Goal: Task Accomplishment & Management: Manage account settings

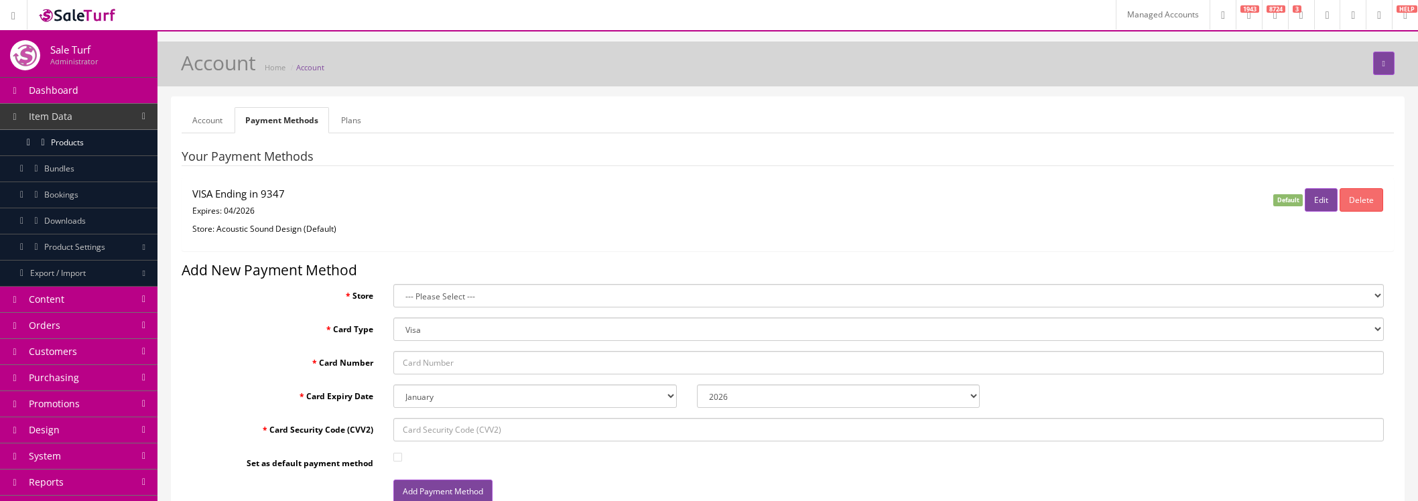
select select "2026"
click at [1144, 22] on link "Managed Accounts" at bounding box center [1163, 14] width 94 height 29
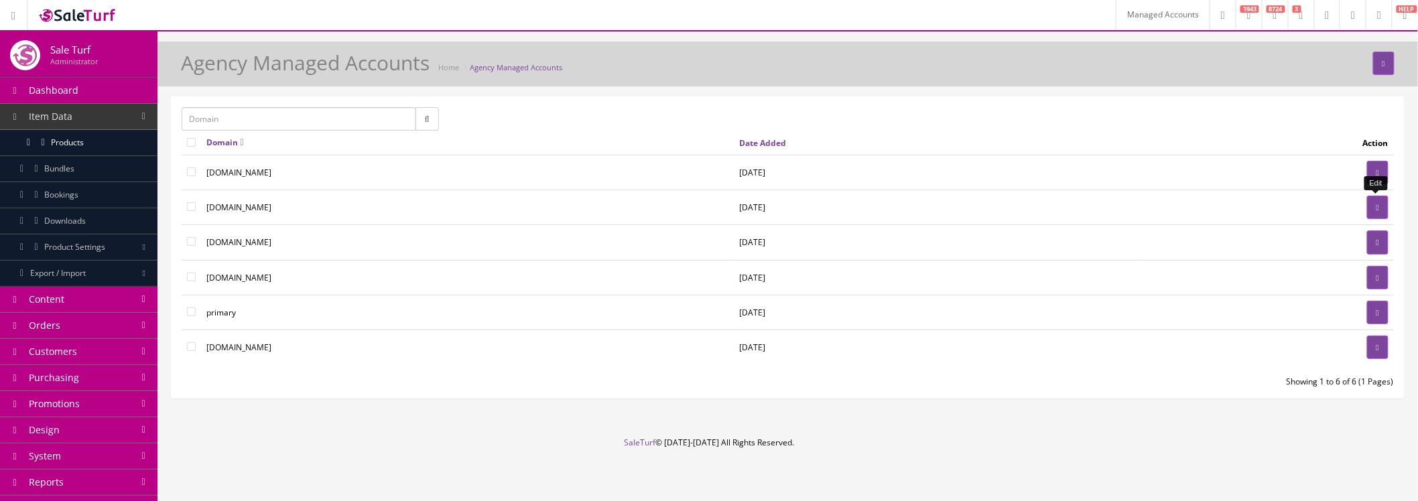
click at [1377, 210] on icon at bounding box center [1378, 208] width 3 height 8
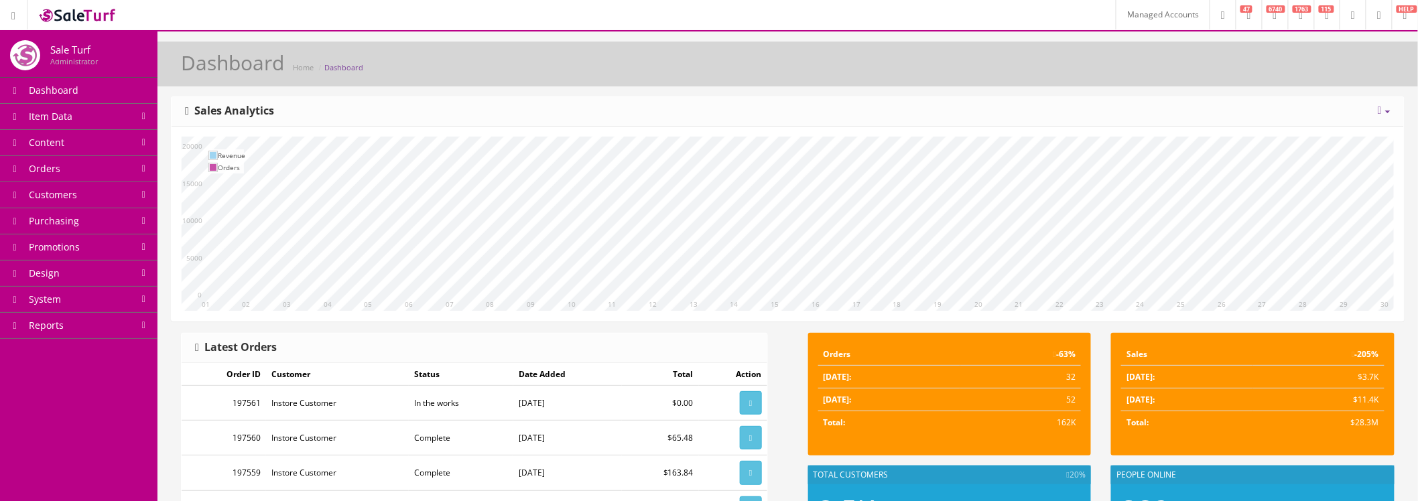
click at [1366, 20] on link at bounding box center [1379, 14] width 26 height 29
click at [1343, 58] on link "Billing" at bounding box center [1324, 57] width 134 height 15
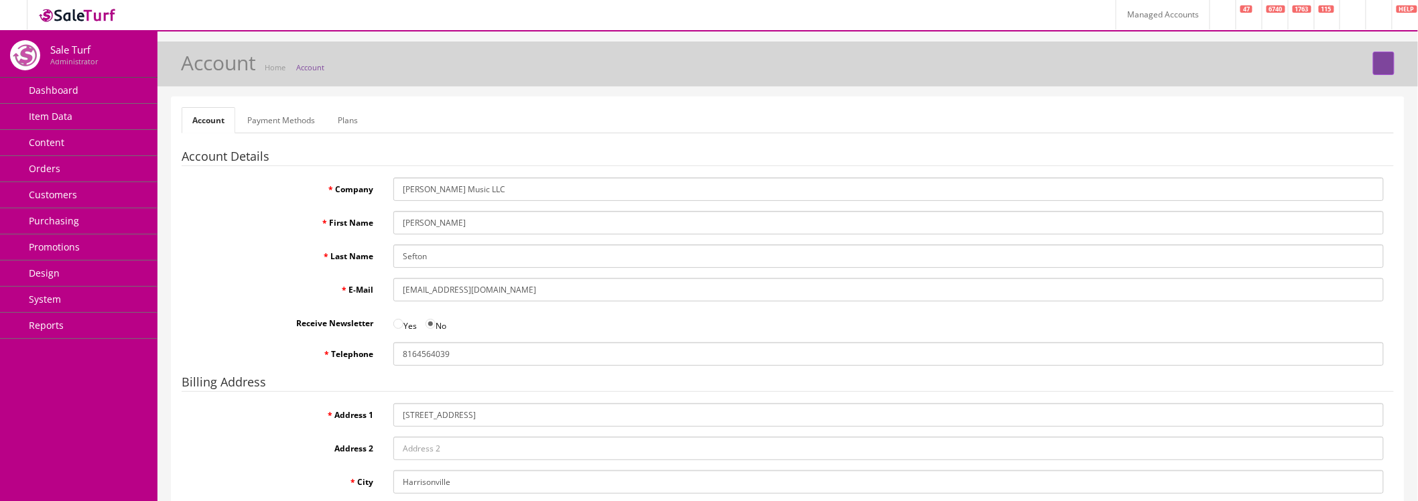
click at [278, 125] on link "Payment Methods" at bounding box center [281, 120] width 89 height 26
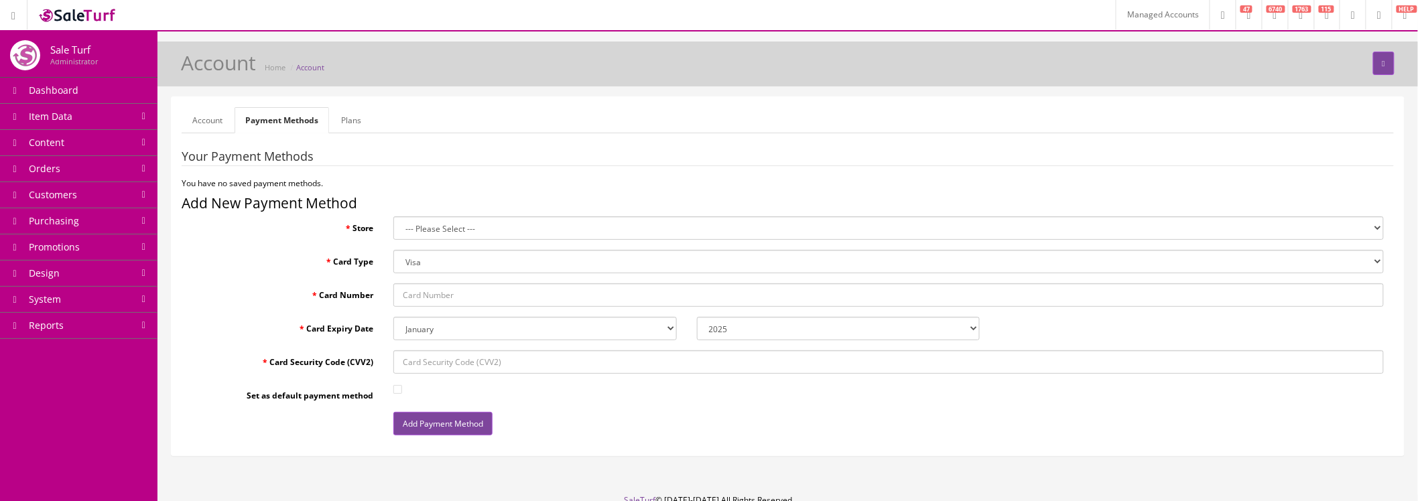
click at [480, 226] on select "--- Please Select --- [PERSON_NAME] Music LLC (Default) kcukulele Pukanala [GEO…" at bounding box center [888, 228] width 991 height 23
select select "0"
click at [393, 217] on select "--- Please Select --- [PERSON_NAME] Music LLC (Default) kcukulele Pukanala [GEO…" at bounding box center [888, 228] width 991 height 23
click at [490, 266] on select "Visa MasterCard Discover Card American Express Maestro Solo" at bounding box center [888, 261] width 991 height 23
select select "AMEX"
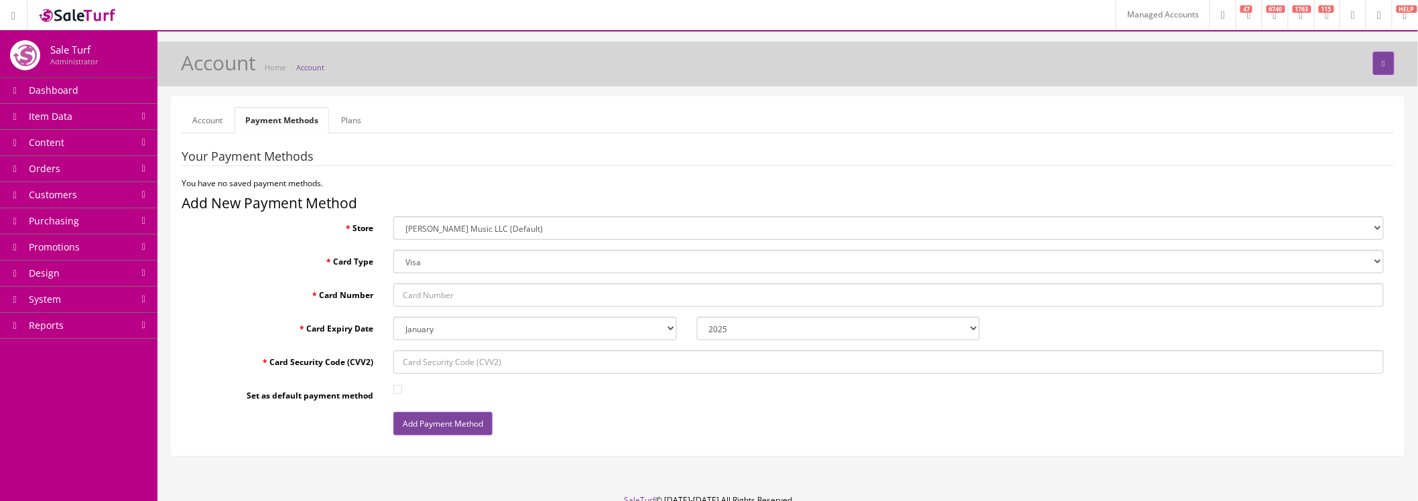
click at [393, 250] on select "Visa MasterCard Discover Card American Express Maestro Solo" at bounding box center [888, 261] width 991 height 23
click at [489, 296] on input "Card Number" at bounding box center [888, 295] width 991 height 23
click at [491, 300] on input "Card Number" at bounding box center [888, 295] width 991 height 23
paste input "371555095693002"
type input "371555095693002"
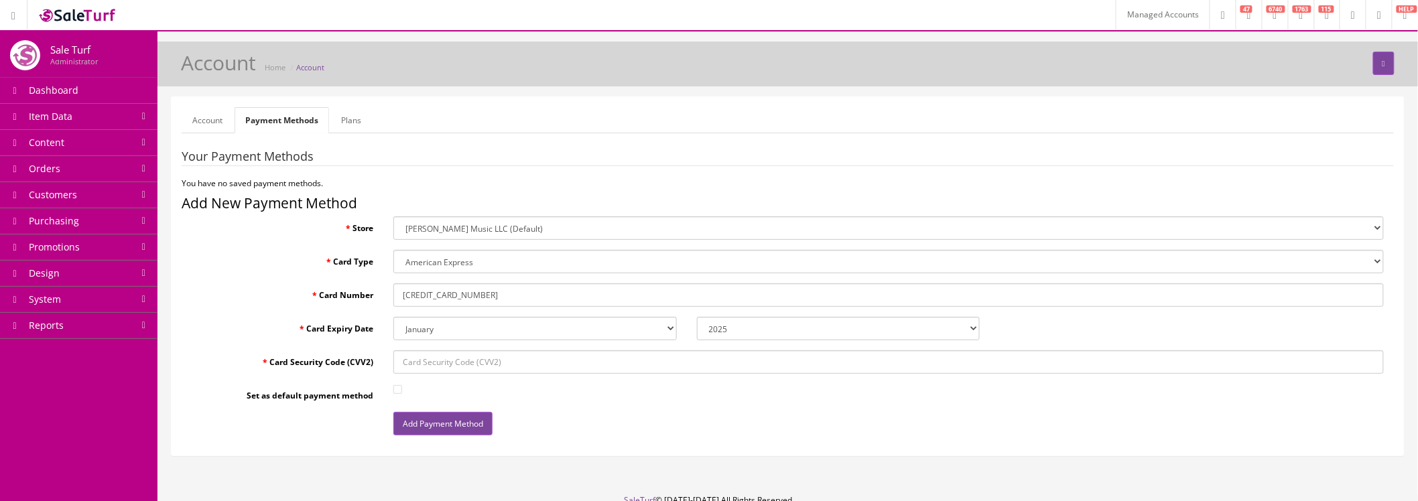
click at [497, 324] on select "January February March April May June July August September October November De…" at bounding box center [534, 328] width 283 height 23
click at [393, 317] on select "January February March April May June July August September October November De…" at bounding box center [534, 328] width 283 height 23
click at [780, 331] on select "2025 2026 2027 2028 2029 2030 2031 2032 2033 2034 2035" at bounding box center [838, 328] width 283 height 23
select select "2026"
click at [697, 317] on select "2025 2026 2027 2028 2029 2030 2031 2032 2033 2034 2035" at bounding box center [838, 328] width 283 height 23
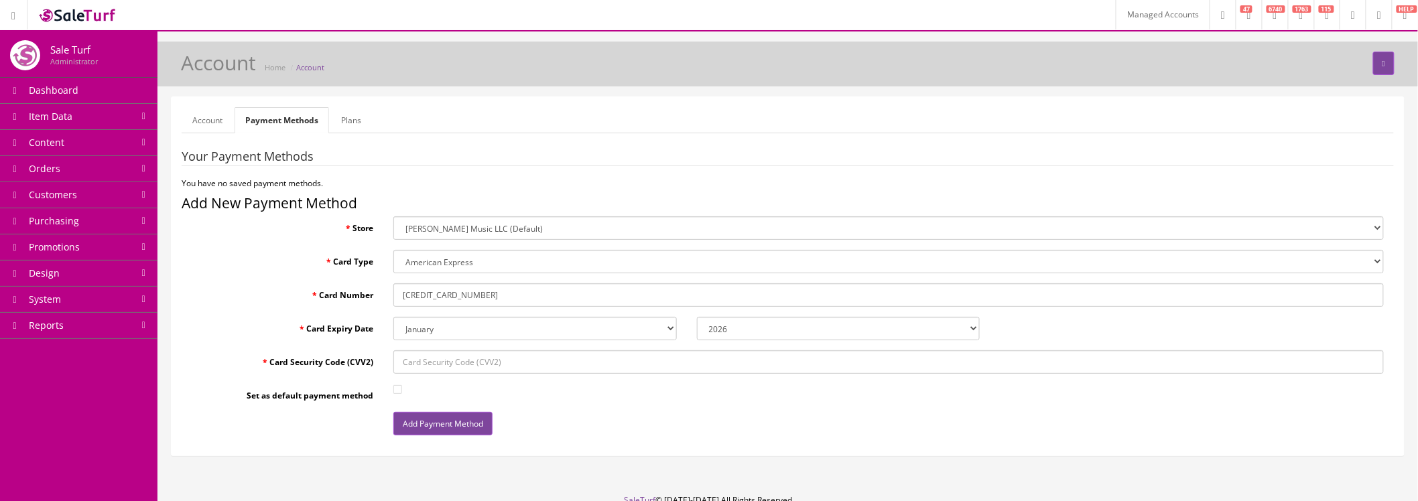
click at [601, 360] on input "Card Security Code (CVV2)" at bounding box center [888, 362] width 991 height 23
paste input "1418"
type input "1418"
click at [632, 381] on fieldset "Your Payment Methods You have no saved payment methods. Add New Payment Method …" at bounding box center [788, 298] width 1213 height 296
click at [399, 389] on input "Set as default payment method" at bounding box center [397, 389] width 9 height 9
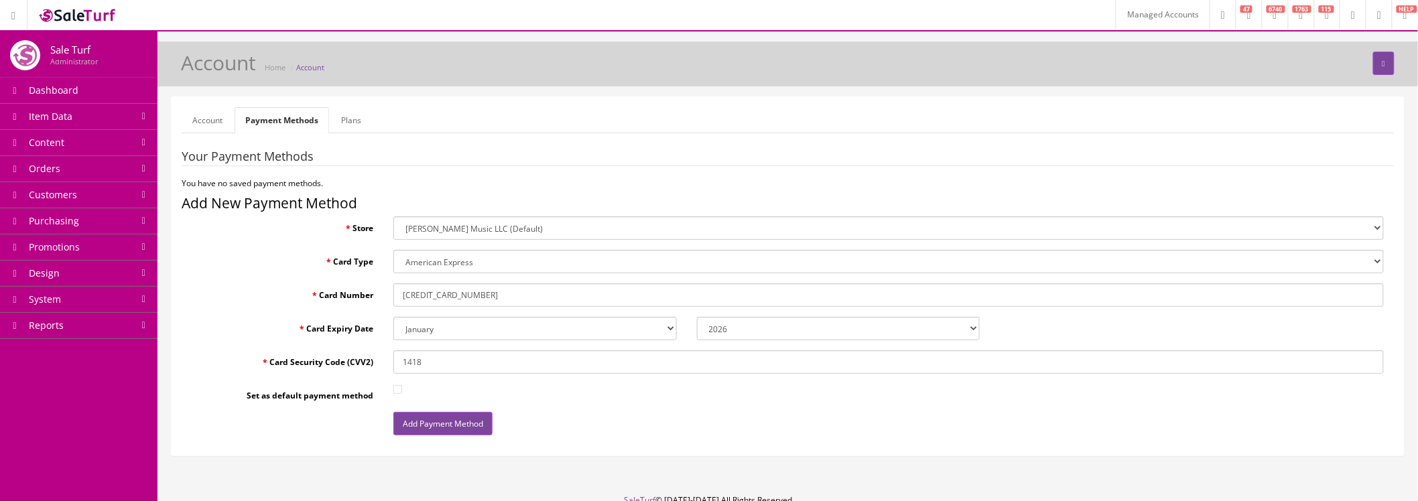
checkbox input "true"
click at [430, 427] on button "Add Payment Method" at bounding box center [442, 423] width 99 height 23
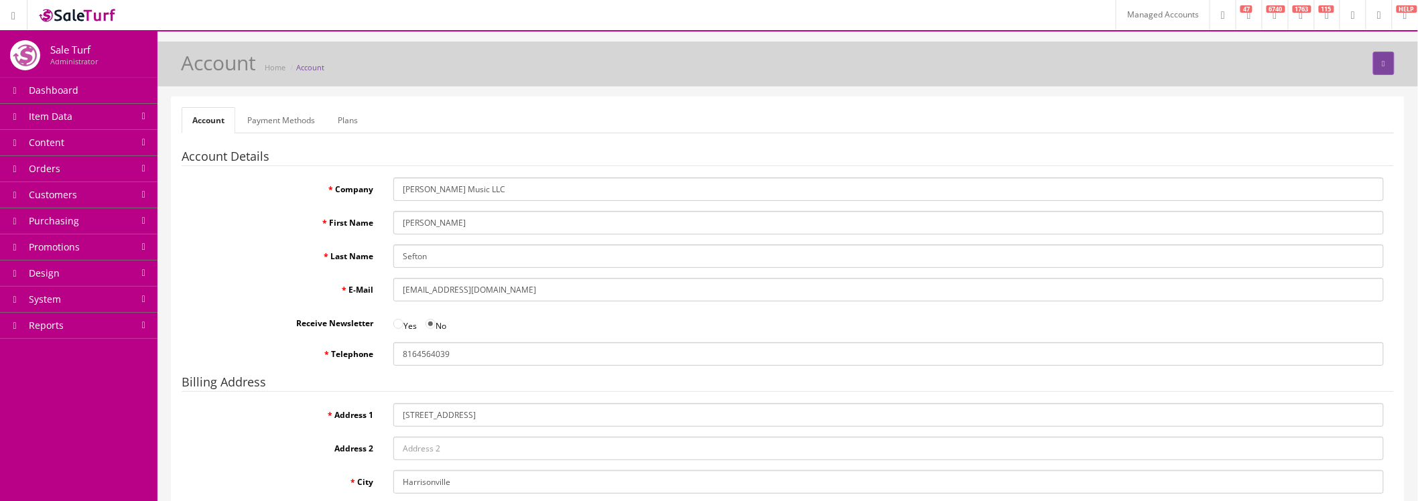
click at [288, 125] on link "Payment Methods" at bounding box center [281, 120] width 89 height 26
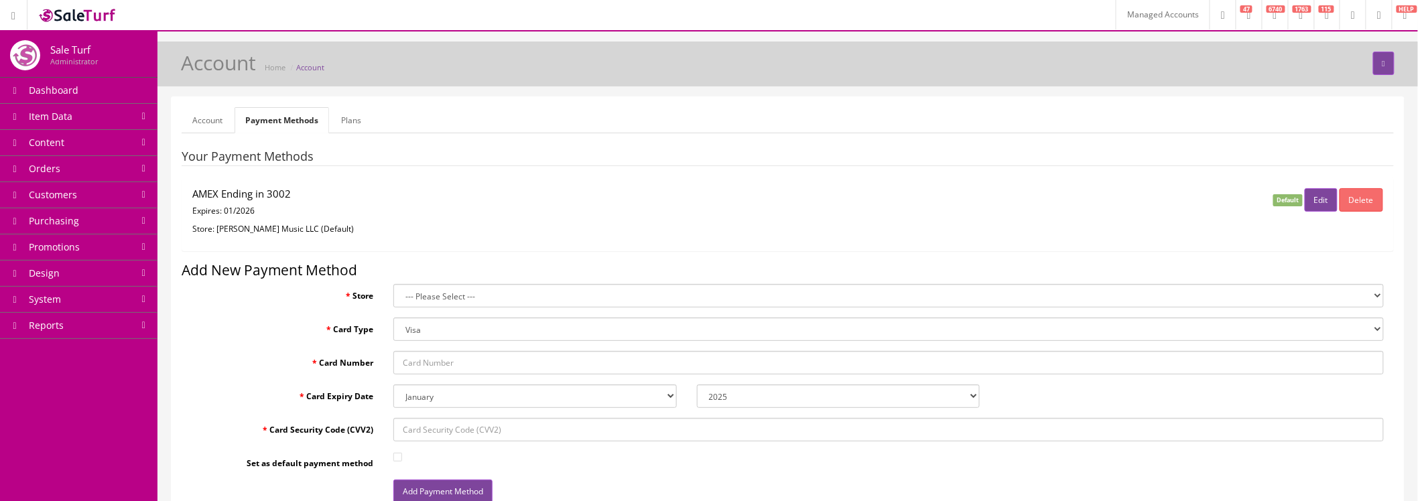
click at [338, 123] on link "Plans" at bounding box center [351, 120] width 42 height 26
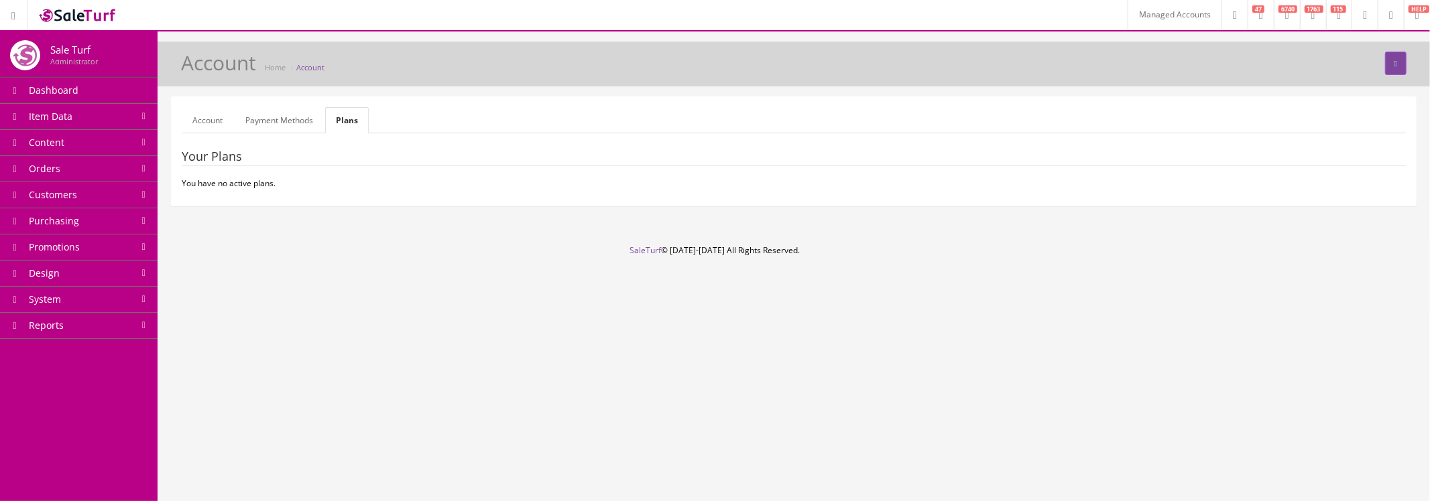
click at [286, 121] on link "Payment Methods" at bounding box center [279, 120] width 89 height 26
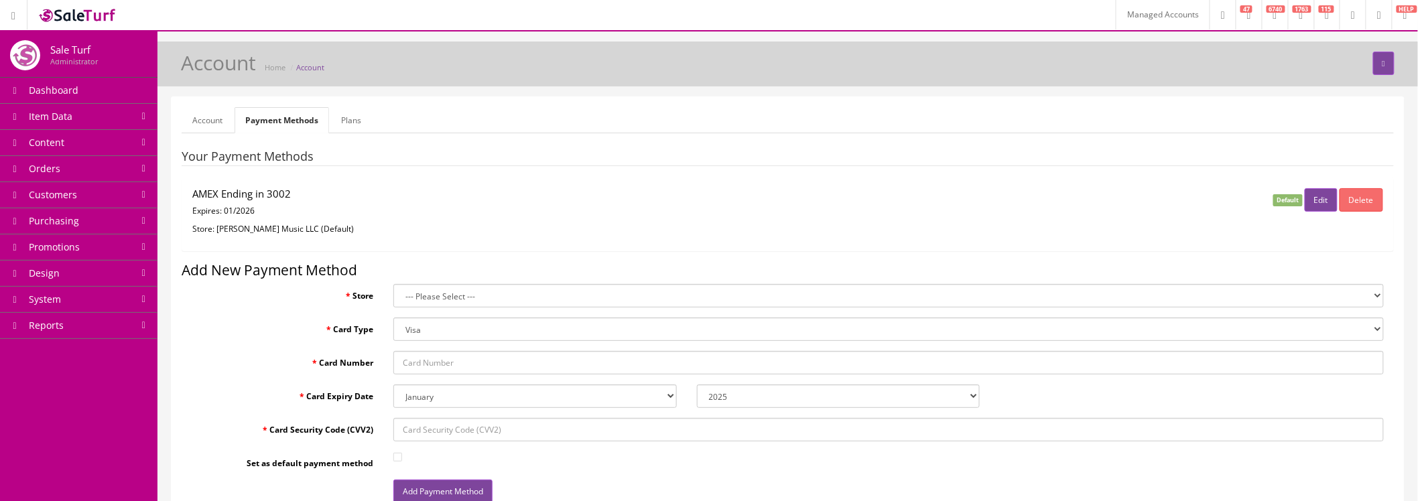
click at [346, 123] on link "Plans" at bounding box center [351, 120] width 42 height 26
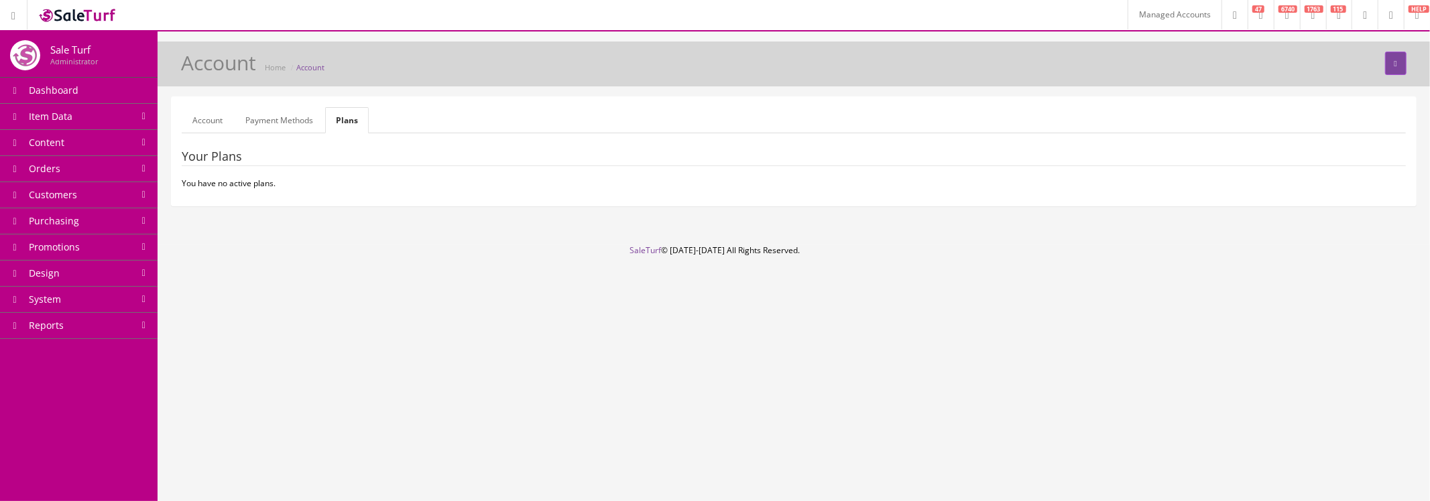
click at [213, 123] on link "Account" at bounding box center [208, 120] width 52 height 26
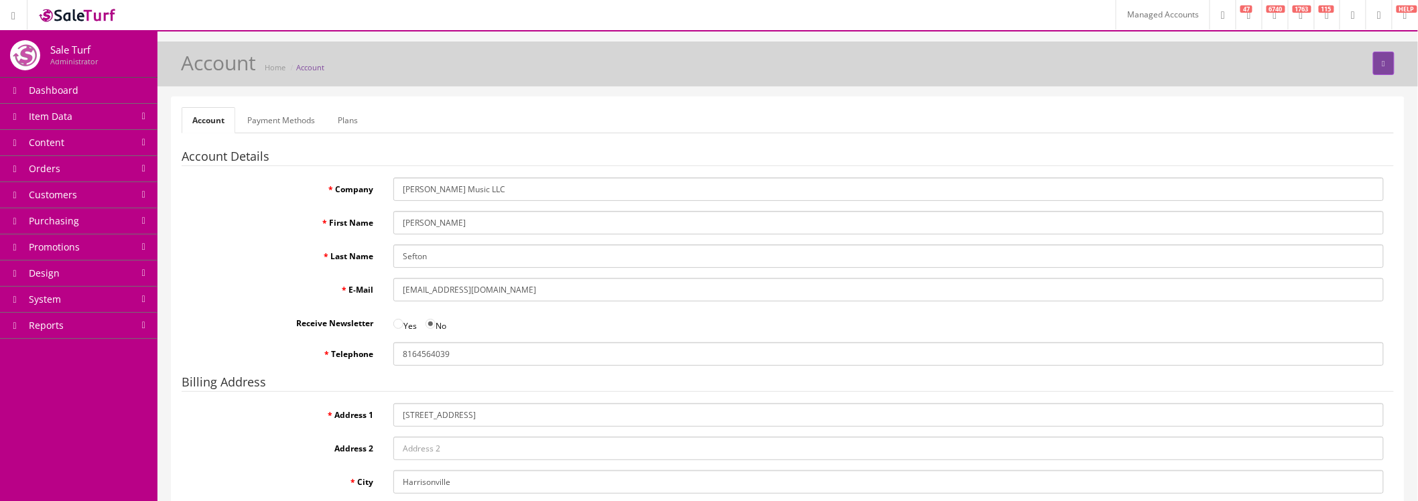
click at [278, 123] on link "Payment Methods" at bounding box center [281, 120] width 89 height 26
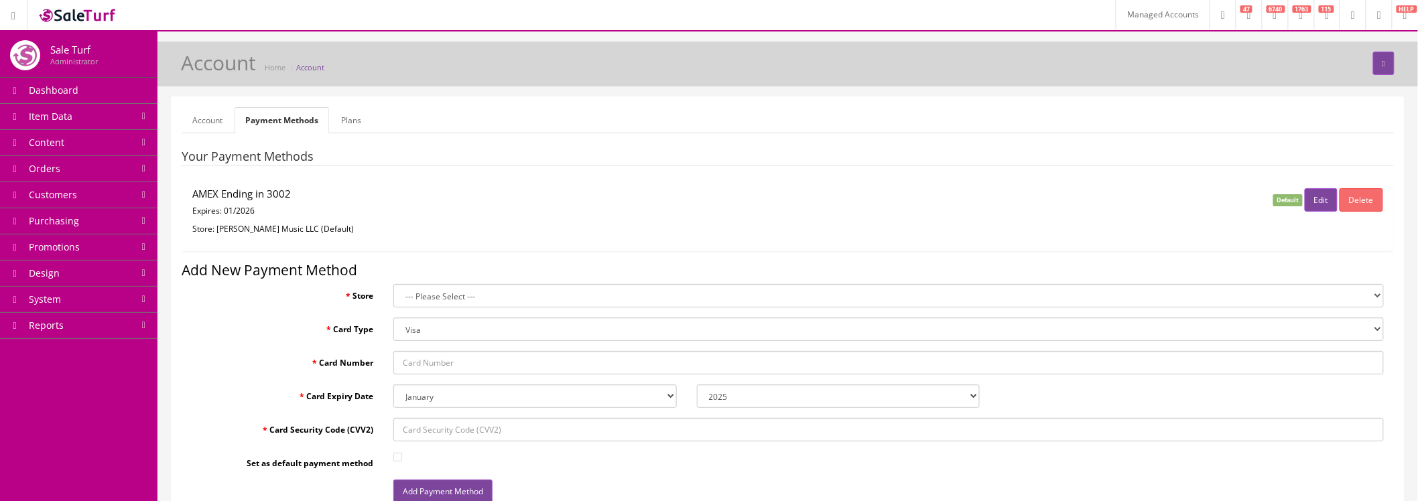
click at [347, 121] on link "Plans" at bounding box center [351, 120] width 42 height 26
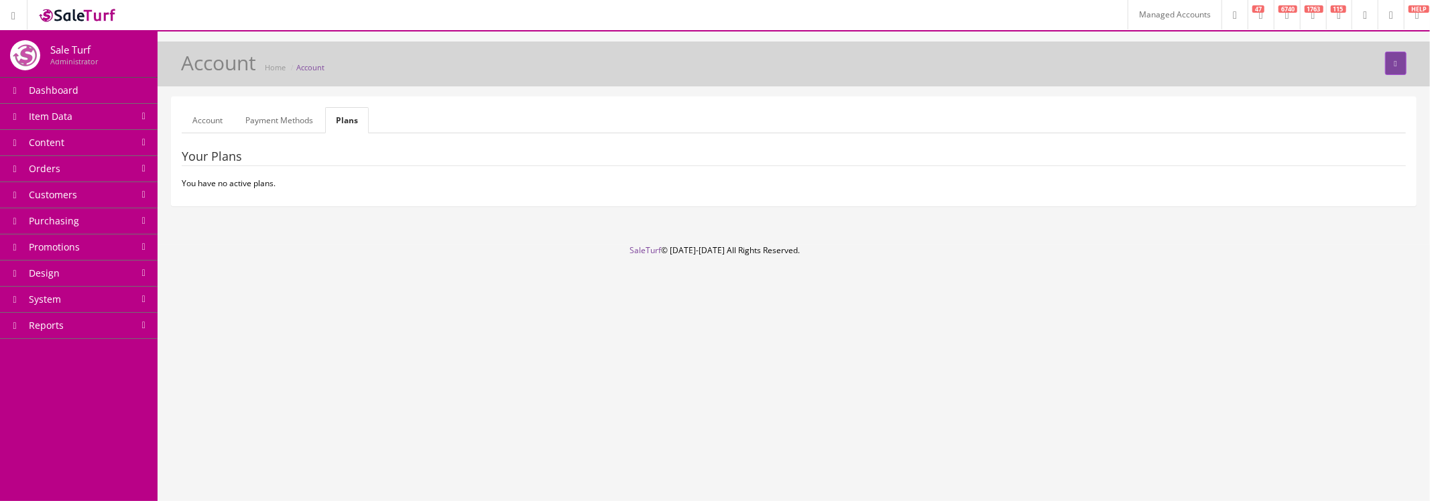
click at [217, 123] on link "Account" at bounding box center [208, 120] width 52 height 26
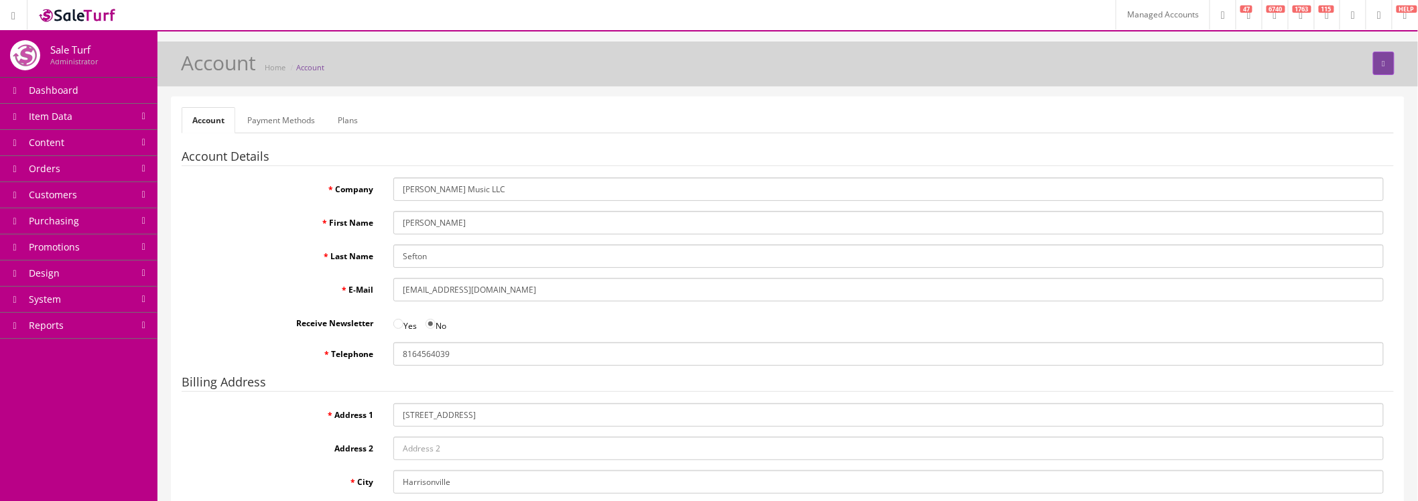
click at [347, 121] on link "Plans" at bounding box center [348, 120] width 42 height 26
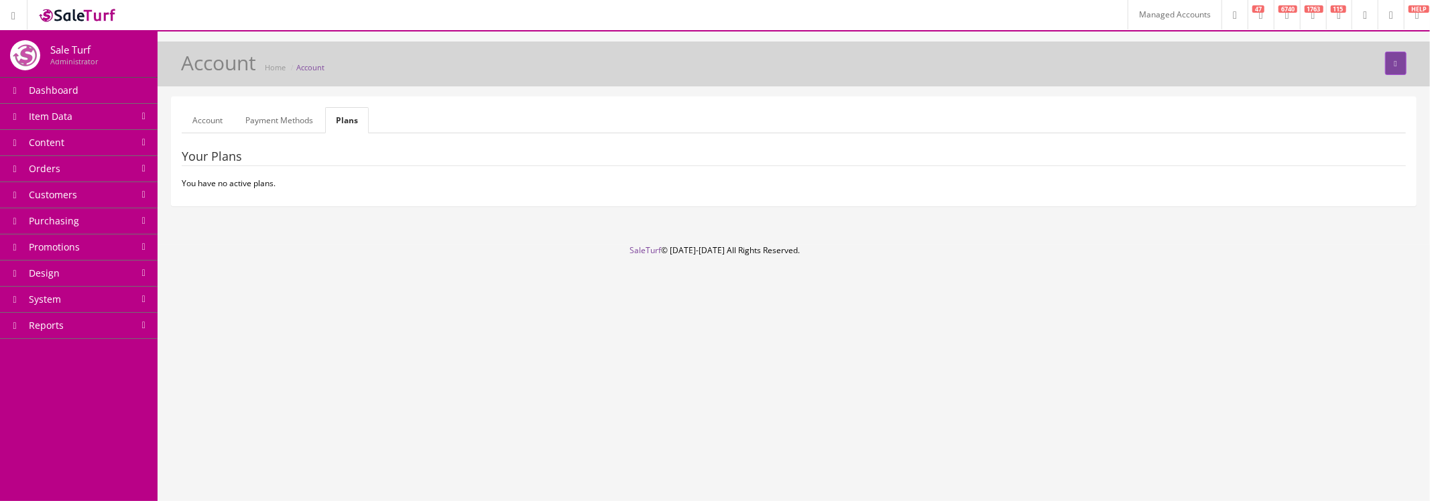
click at [217, 122] on link "Account" at bounding box center [208, 120] width 52 height 26
